Goal: Task Accomplishment & Management: Manage account settings

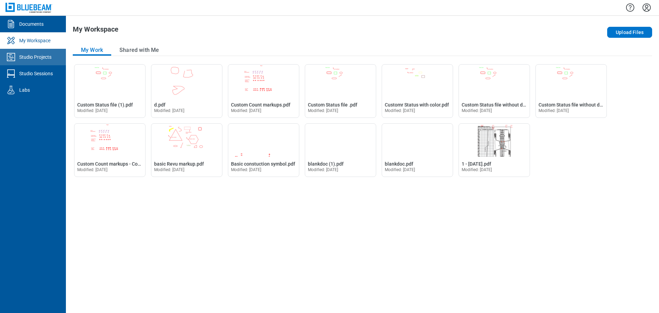
click at [38, 58] on div "Studio Projects" at bounding box center [35, 57] width 32 height 7
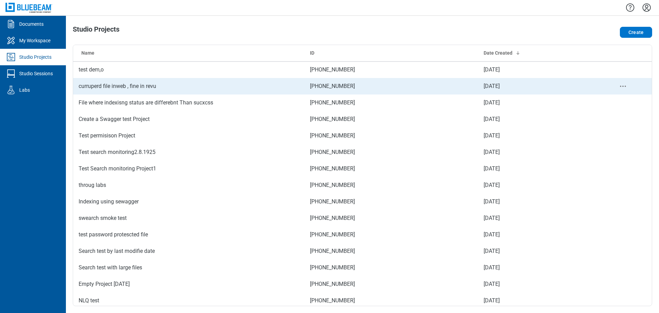
click at [90, 81] on td "curruperd file inweb , fine in revu" at bounding box center [188, 86] width 231 height 16
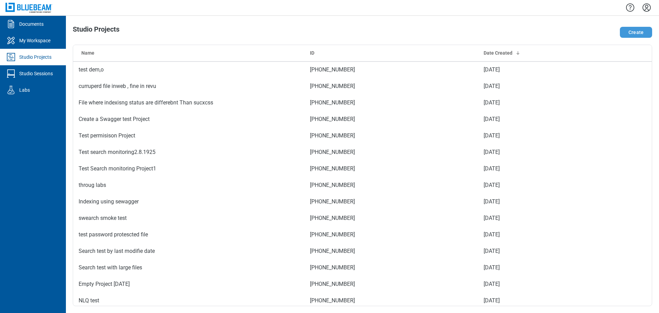
click at [628, 32] on button "Create" at bounding box center [636, 32] width 32 height 11
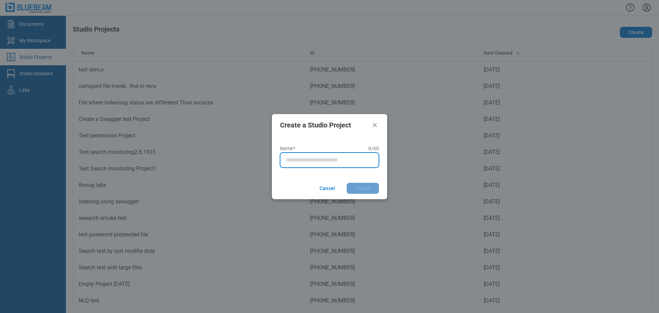
click at [316, 160] on input "Name* 0 of 60 characters 0 / 60" at bounding box center [331, 160] width 90 height 8
type input "**********"
click at [347, 183] on button "Create" at bounding box center [363, 188] width 32 height 11
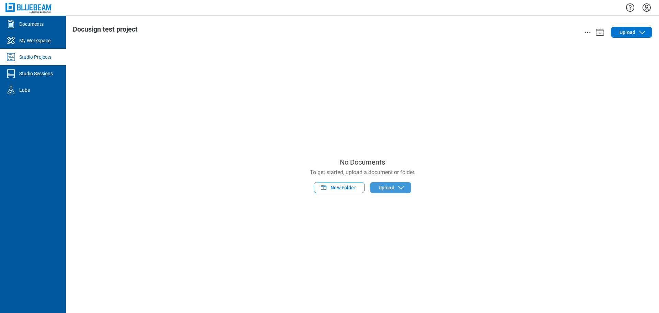
click at [392, 190] on span "Upload" at bounding box center [387, 187] width 16 height 7
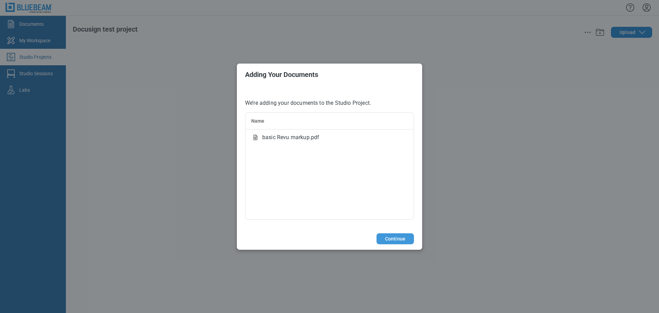
click at [396, 233] on button "Continue" at bounding box center [395, 238] width 37 height 11
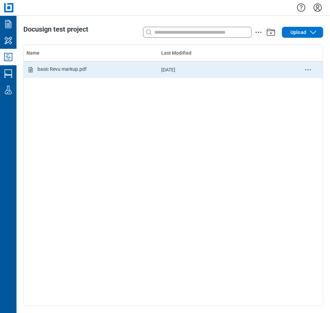
click at [62, 70] on div "basic Revu markup.pdf" at bounding box center [61, 70] width 49 height 8
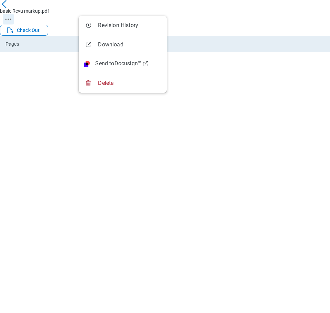
click at [12, 15] on icon "Revision History" at bounding box center [8, 19] width 8 height 8
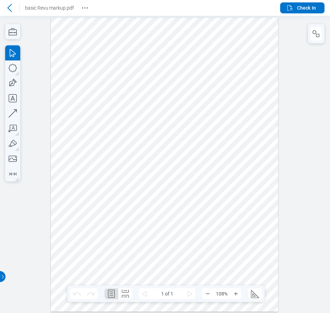
click at [8, 7] on icon at bounding box center [9, 8] width 4 height 8
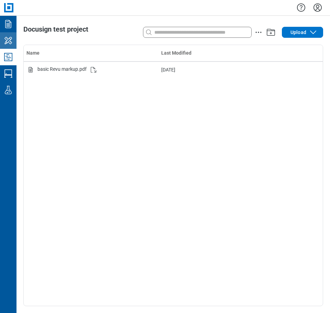
click at [7, 36] on icon "My Workspace" at bounding box center [8, 40] width 11 height 11
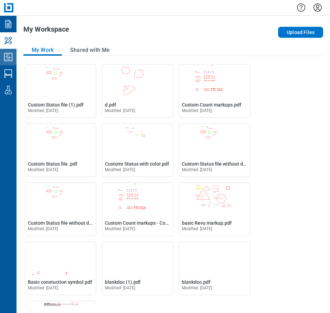
click at [5, 58] on icon "Studio Projects" at bounding box center [8, 56] width 11 height 11
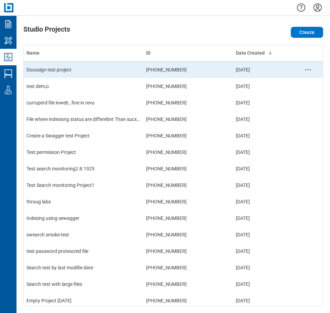
click at [79, 71] on td "Docusign test project" at bounding box center [83, 69] width 119 height 16
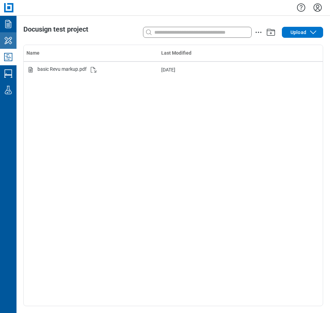
click at [7, 42] on icon "My Workspace" at bounding box center [8, 40] width 11 height 11
